Goal: Transaction & Acquisition: Subscribe to service/newsletter

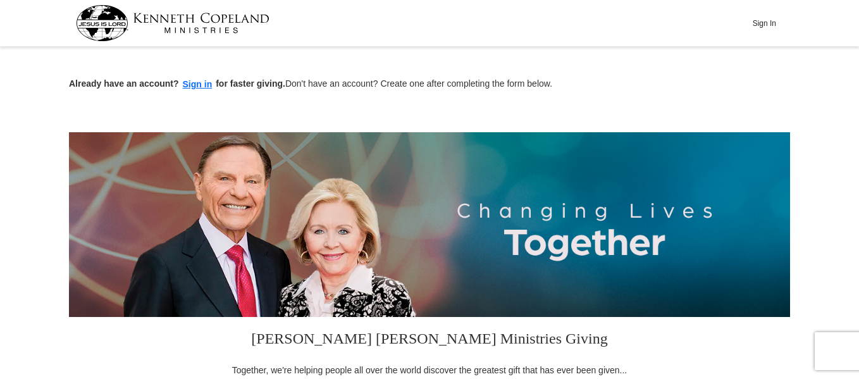
scroll to position [331, 0]
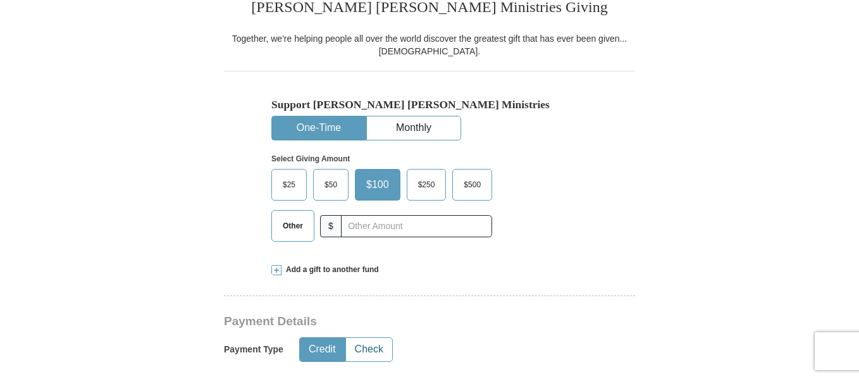
click at [376, 346] on button "Check" at bounding box center [369, 349] width 46 height 23
click at [427, 125] on button "Monthly" at bounding box center [414, 127] width 94 height 23
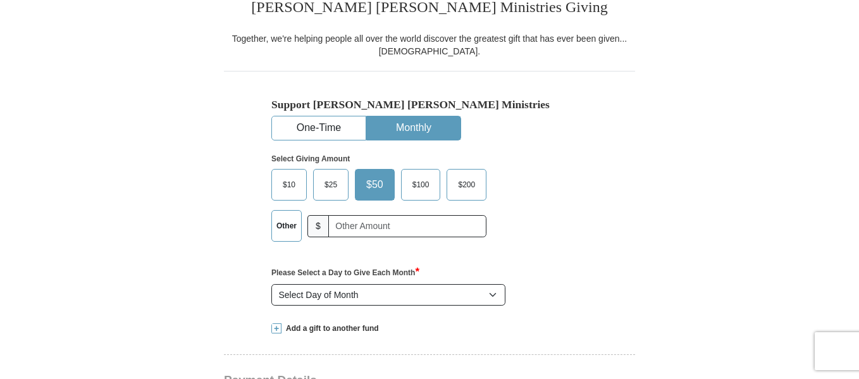
click at [329, 190] on span "$25" at bounding box center [330, 184] width 25 height 19
click at [0, 0] on input "$25" at bounding box center [0, 0] width 0 height 0
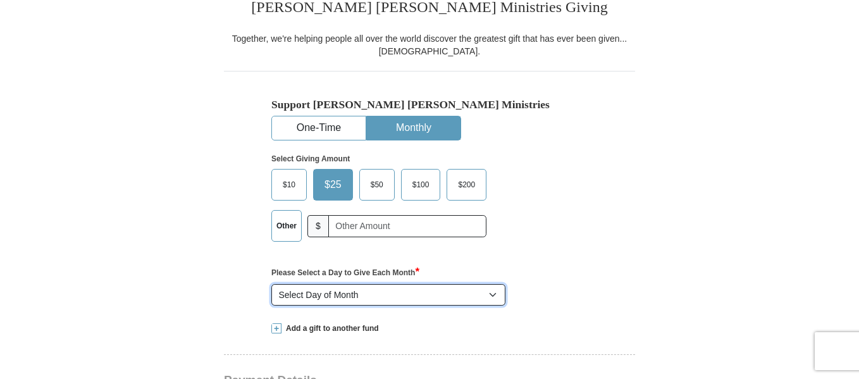
click at [495, 295] on select "Select Day of Month 1 2 3 4 5 6 7 8 9 10 11 12 13 14 15 16 17 18 19 20 21 22 23…" at bounding box center [388, 295] width 234 height 22
select select "20"
click at [271, 285] on select "Select Day of Month 1 2 3 4 5 6 7 8 9 10 11 12 13 14 15 16 17 18 19 20 21 22 23…" at bounding box center [388, 295] width 234 height 22
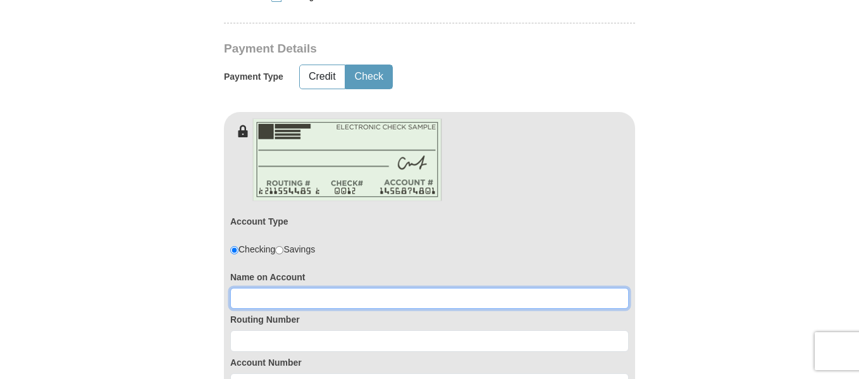
click at [266, 298] on input at bounding box center [429, 299] width 398 height 22
type input "Reba Montgomery"
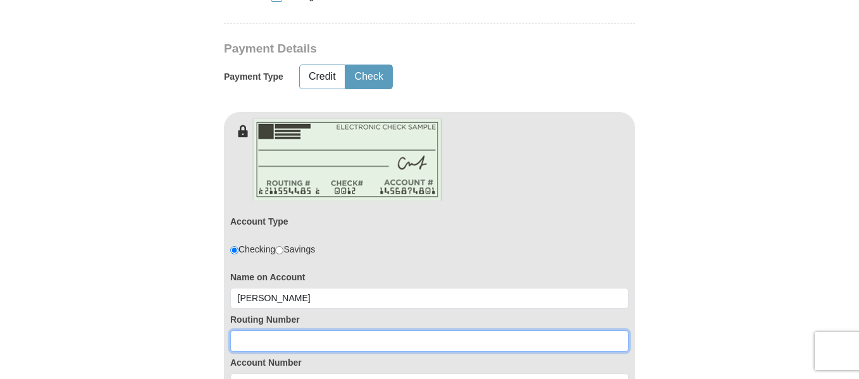
click at [255, 341] on input at bounding box center [429, 341] width 398 height 22
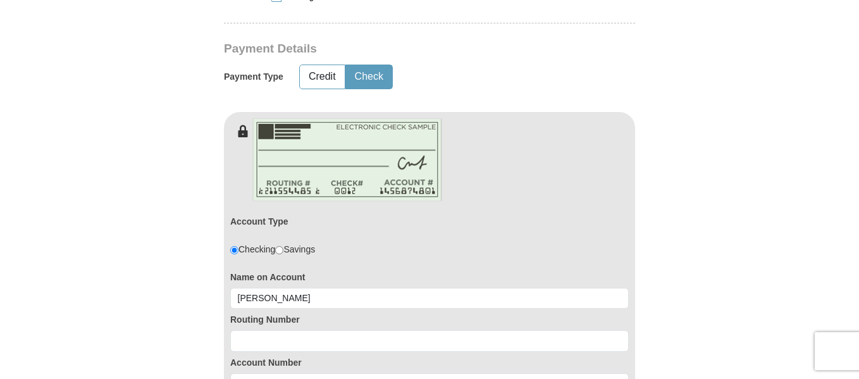
click at [140, 238] on form "Already have an account? Sign in for faster giving. Don't have an account? Crea…" at bounding box center [429, 298] width 721 height 1820
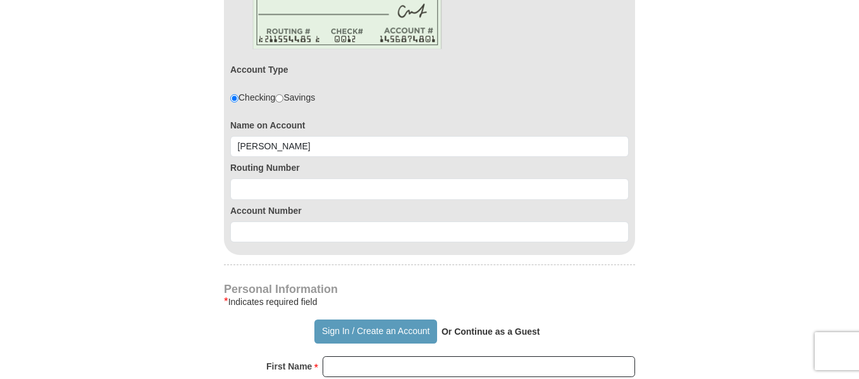
scroll to position [840, 0]
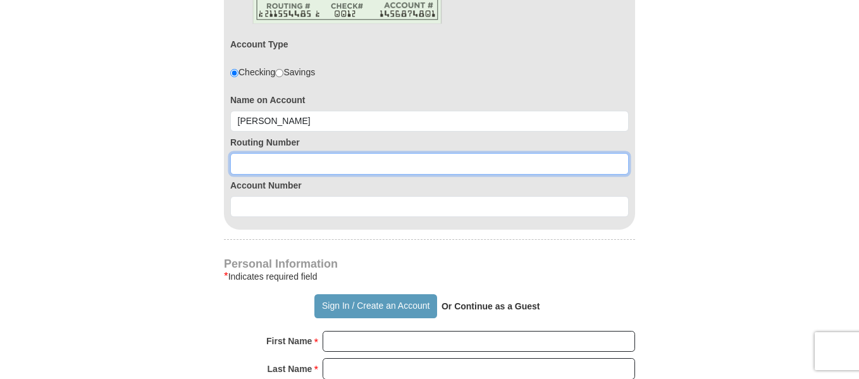
click at [255, 164] on input at bounding box center [429, 164] width 398 height 22
type input "081203208"
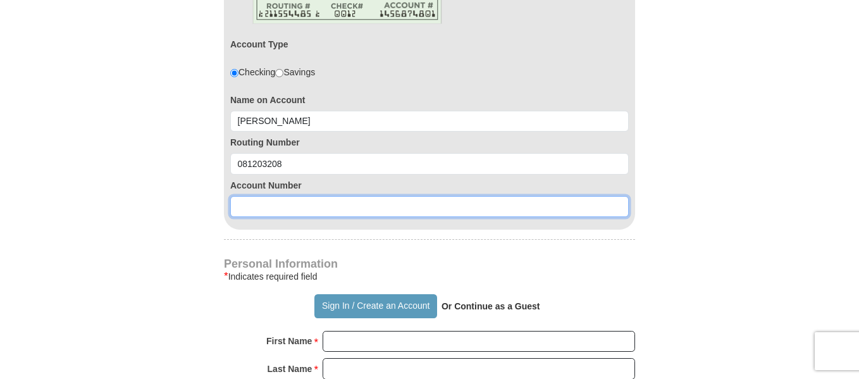
click at [268, 210] on input at bounding box center [429, 207] width 398 height 22
type input "1630333"
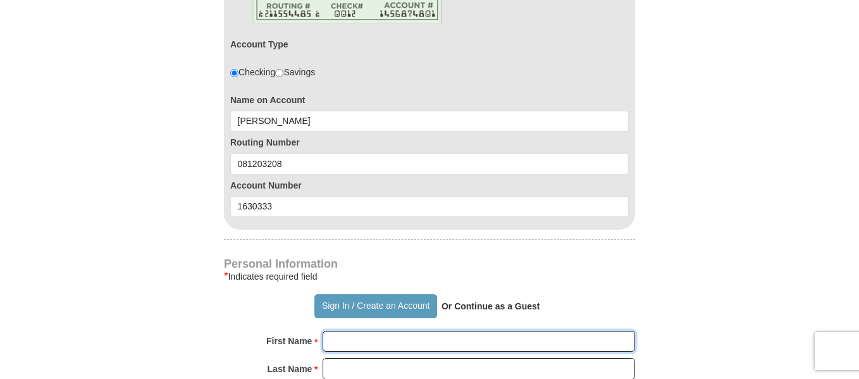
click at [360, 343] on input "First Name *" at bounding box center [479, 342] width 312 height 22
type input "Reba"
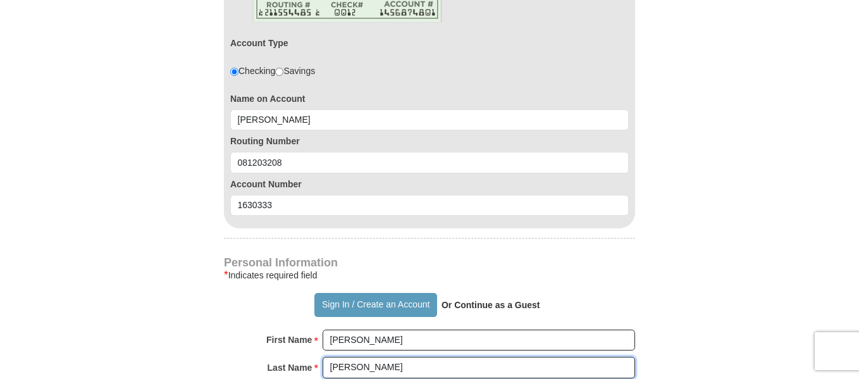
type input "Montgomery"
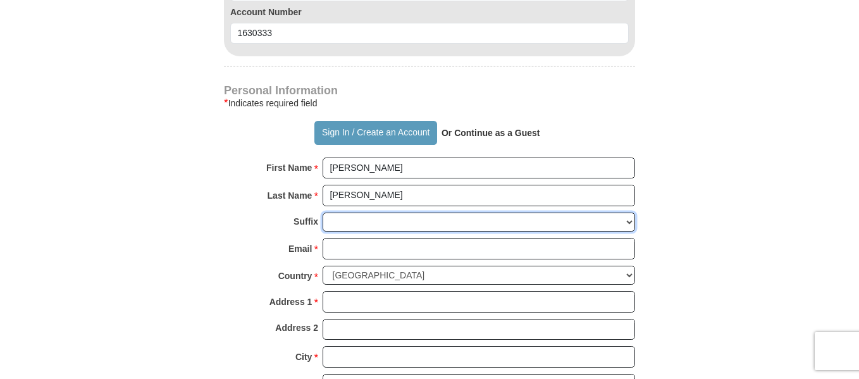
scroll to position [1046, 0]
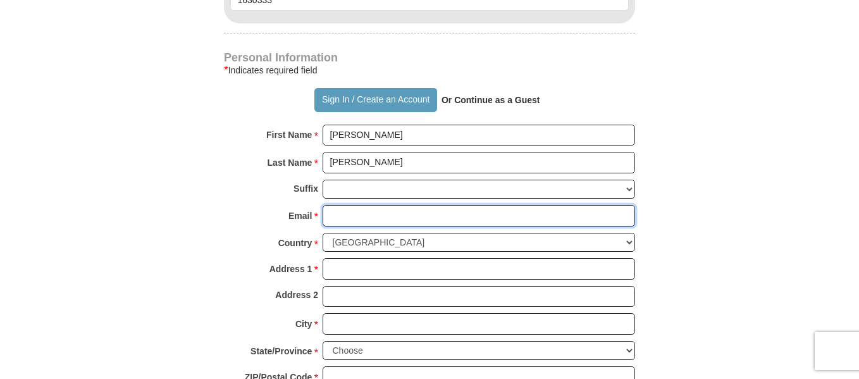
click at [366, 214] on input "Email *" at bounding box center [479, 216] width 312 height 22
type input "john111960@gmail.com"
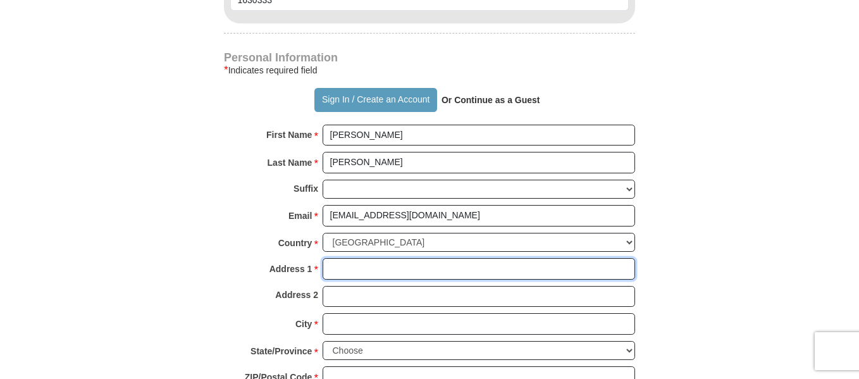
click at [357, 267] on input "Address 1 *" at bounding box center [479, 269] width 312 height 22
type input "815 Mississippi Drive"
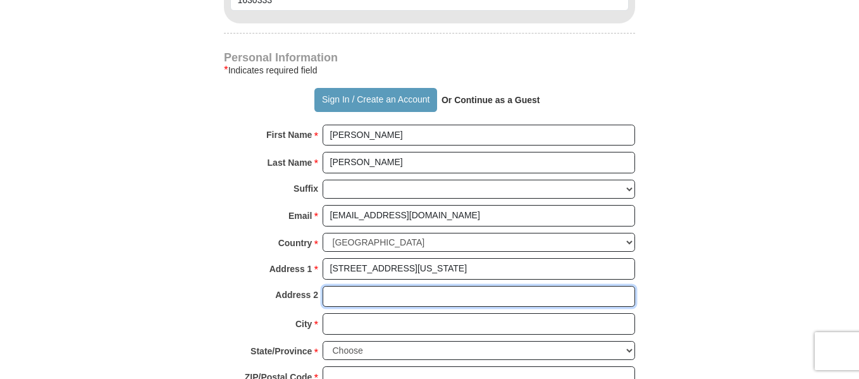
click at [328, 297] on input "Address 2" at bounding box center [479, 297] width 312 height 22
type input "Apt"
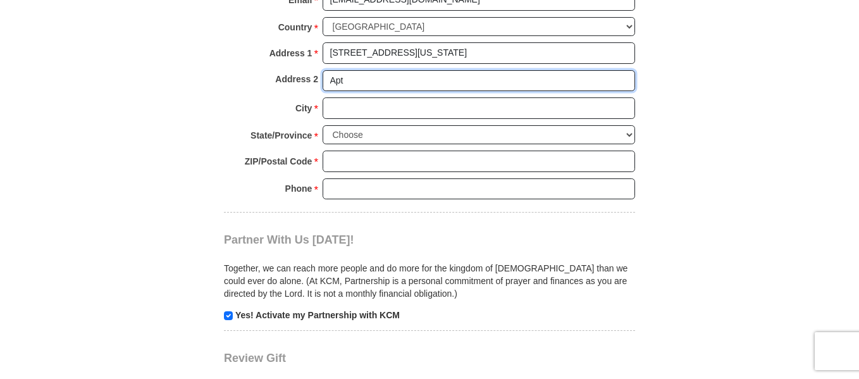
click at [350, 80] on input "Apt" at bounding box center [479, 81] width 312 height 22
type input "Apt. #204"
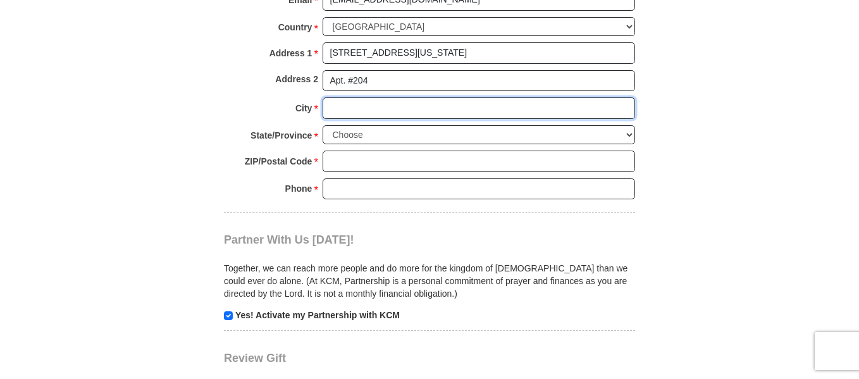
click at [348, 108] on input "City *" at bounding box center [479, 108] width 312 height 22
type input "Marion"
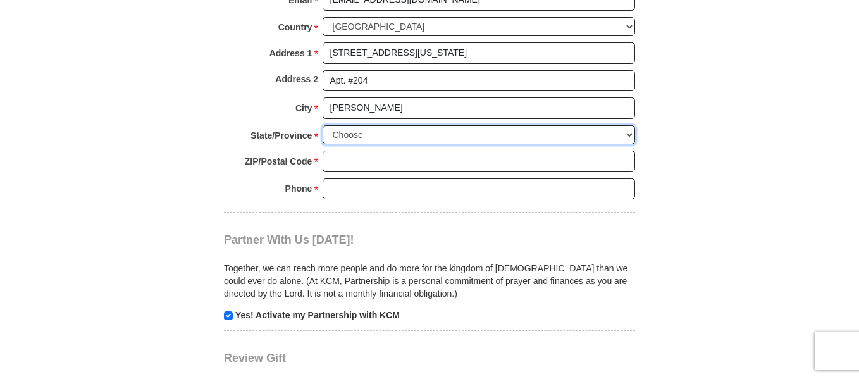
click at [400, 135] on select "Choose Alabama Alaska American Samoa Arizona Arkansas Armed Forces Americas Arm…" at bounding box center [479, 135] width 312 height 20
select select "IL"
click at [323, 125] on select "Choose Alabama Alaska American Samoa Arizona Arkansas Armed Forces Americas Arm…" at bounding box center [479, 135] width 312 height 20
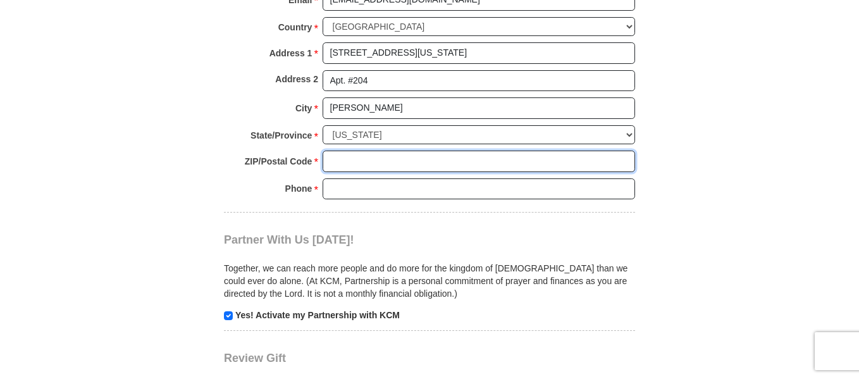
click at [371, 161] on input "ZIP/Postal Code *" at bounding box center [479, 162] width 312 height 22
type input "62950"
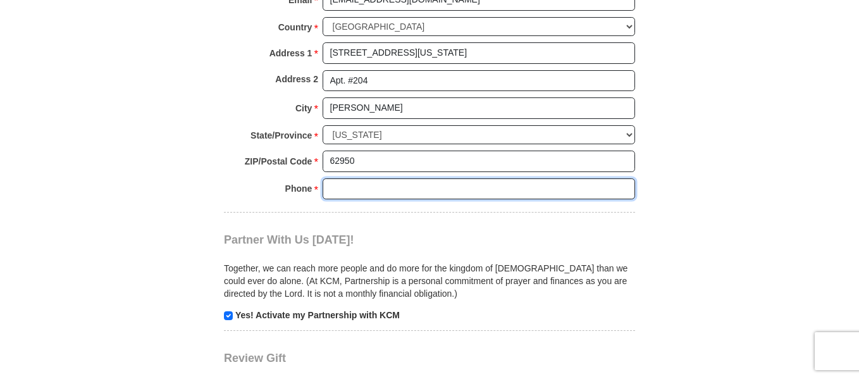
click at [361, 192] on input "Phone * *" at bounding box center [479, 189] width 312 height 22
type input "830-398-0444"
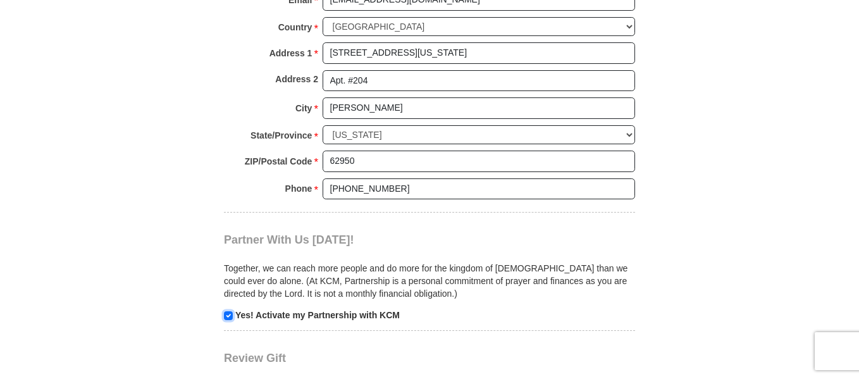
click at [227, 316] on input "checkbox" at bounding box center [228, 315] width 9 height 9
checkbox input "false"
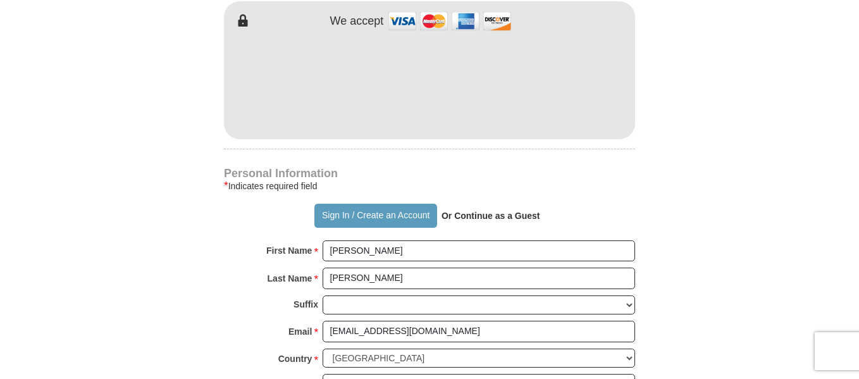
scroll to position [383, 0]
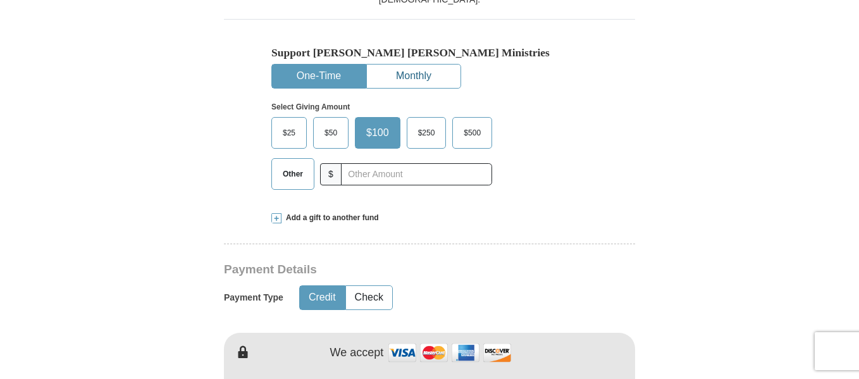
click at [426, 70] on button "Monthly" at bounding box center [414, 76] width 94 height 23
click at [418, 73] on button "Monthly" at bounding box center [414, 76] width 94 height 23
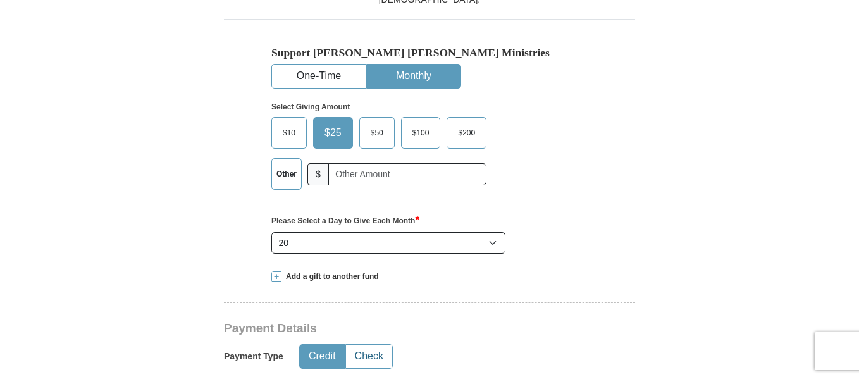
click at [360, 355] on button "Check" at bounding box center [369, 356] width 46 height 23
type button "Check"
type button "Credit"
click at [374, 356] on button "Check" at bounding box center [369, 356] width 46 height 23
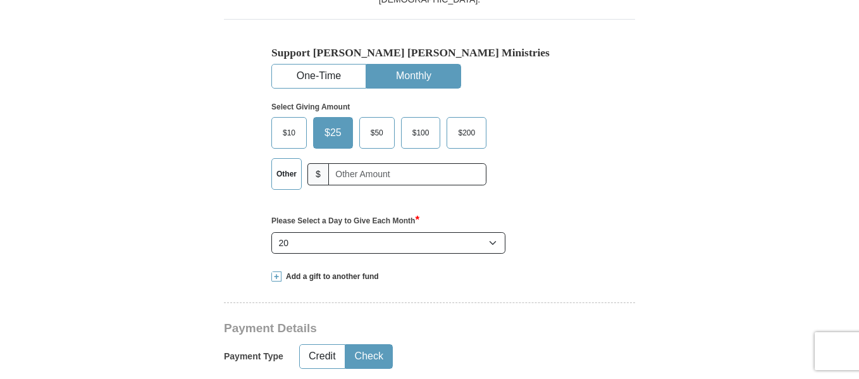
scroll to position [715, 0]
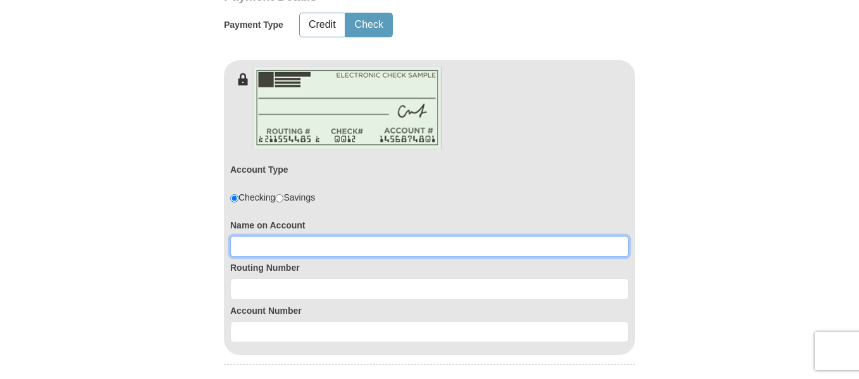
click at [359, 243] on input at bounding box center [429, 247] width 398 height 22
type input "Reba Montgomery"
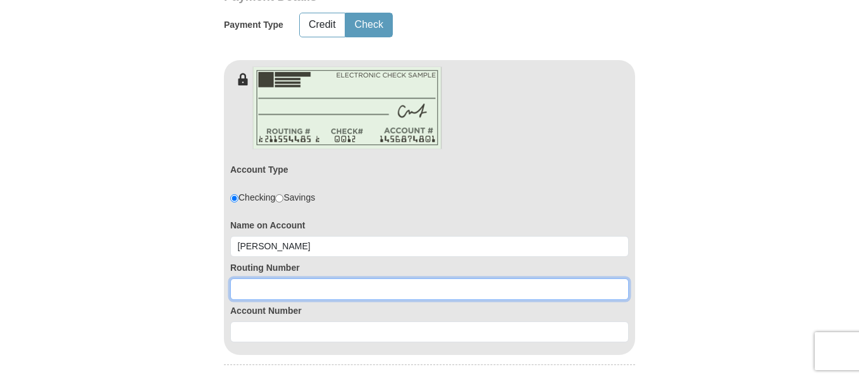
click at [305, 293] on input at bounding box center [429, 289] width 398 height 22
type input "081203208"
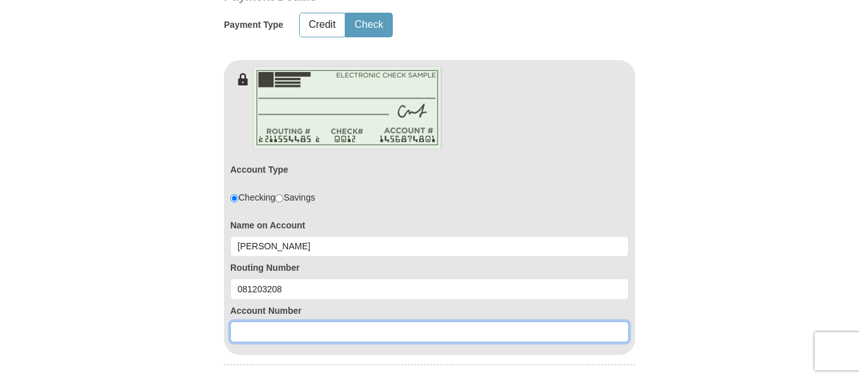
click at [311, 333] on input at bounding box center [429, 332] width 398 height 22
type input "1630333"
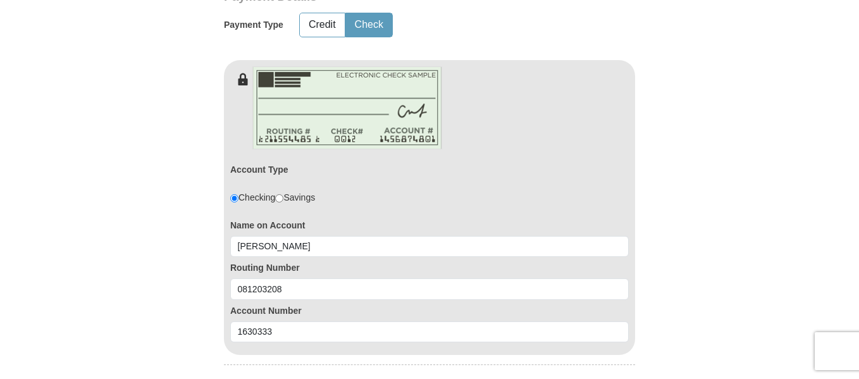
type button "http://sso.kcm.org/login?destination=aHR0cDovL2dpdmluZy5rY20ub3JnLw=="
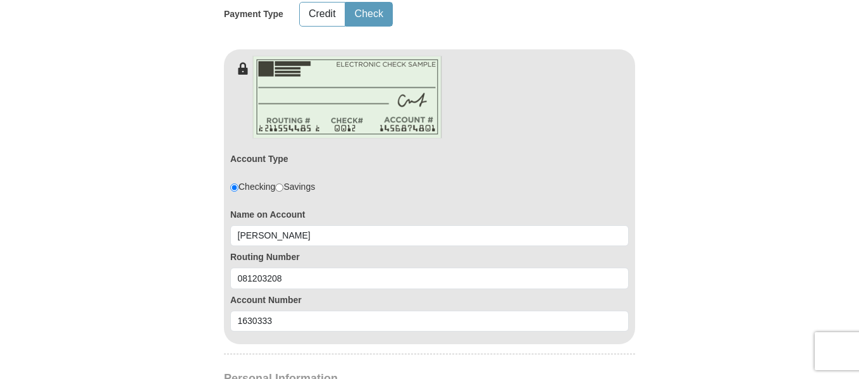
scroll to position [394, 0]
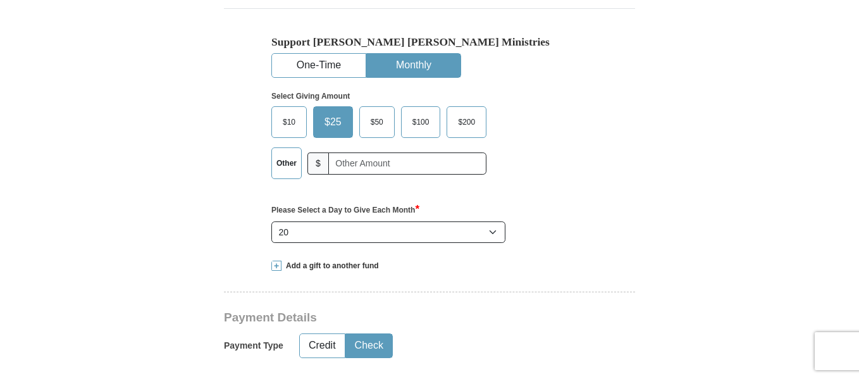
click at [333, 125] on span "$25" at bounding box center [333, 122] width 30 height 19
click at [0, 0] on input "$25" at bounding box center [0, 0] width 0 height 0
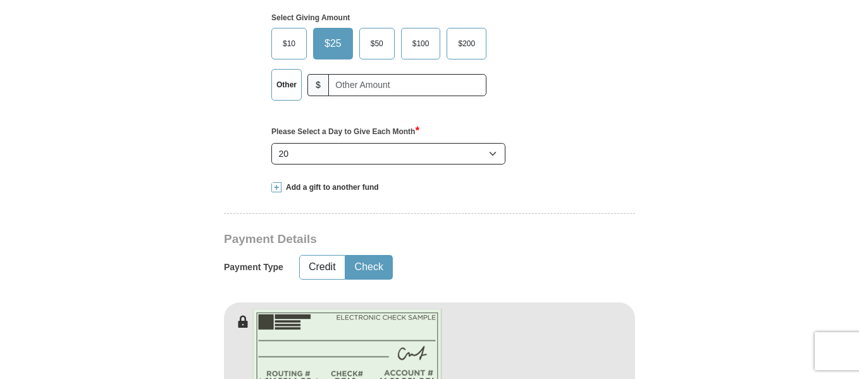
scroll to position [470, 0]
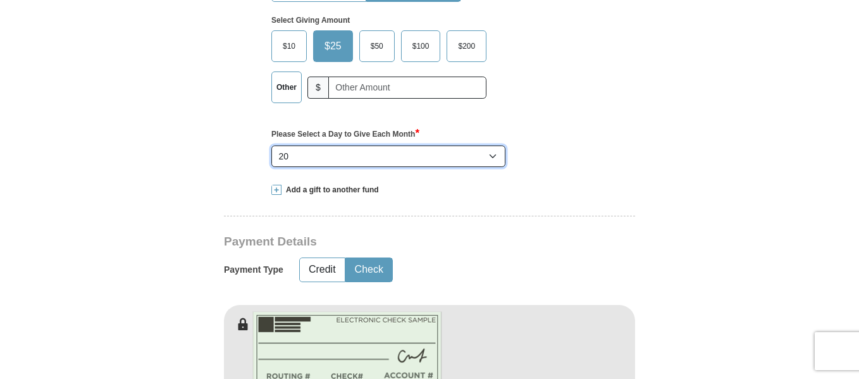
click at [488, 151] on select "Select Day of Month 1 2 3 4 5 6 7 8 9 10 11 12 13 14 15 16 17 18 19 20 21 22 23…" at bounding box center [388, 156] width 234 height 22
click at [361, 157] on select "Select Day of Month 1 2 3 4 5 6 7 8 9 10 11 12 13 14 15 16 17 18 19 20 21 22 23…" at bounding box center [388, 156] width 234 height 22
select select "21"
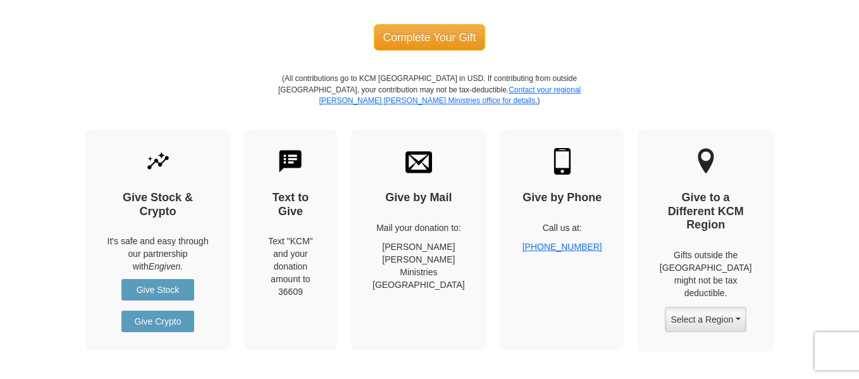
scroll to position [1716, 0]
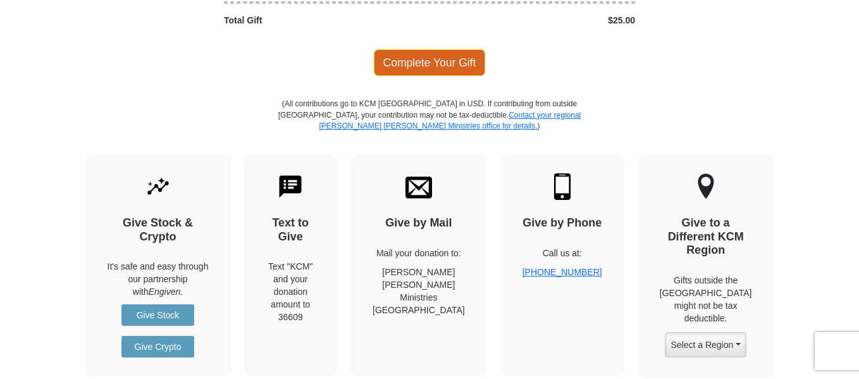
click at [436, 56] on span "Complete Your Gift" at bounding box center [430, 62] width 112 height 27
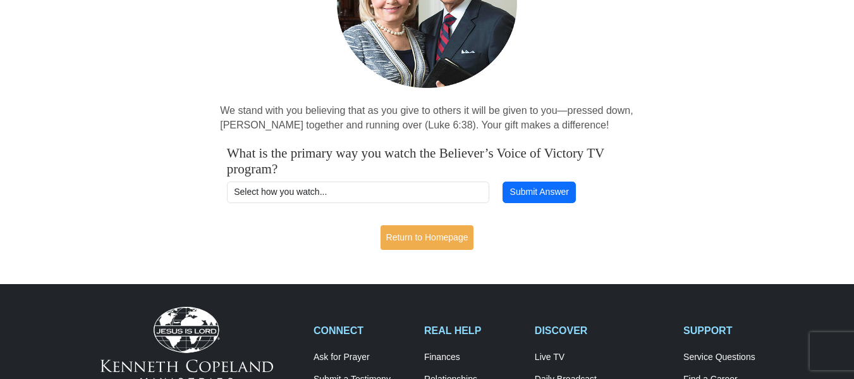
scroll to position [219, 0]
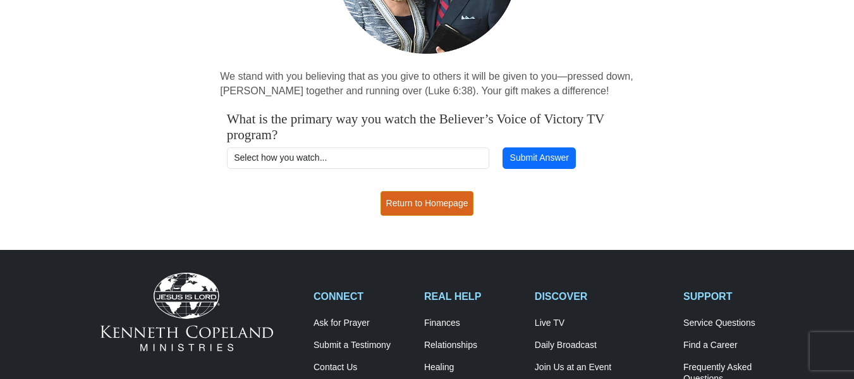
click at [441, 204] on link "Return to Homepage" at bounding box center [428, 203] width 94 height 25
